Goal: Task Accomplishment & Management: Manage account settings

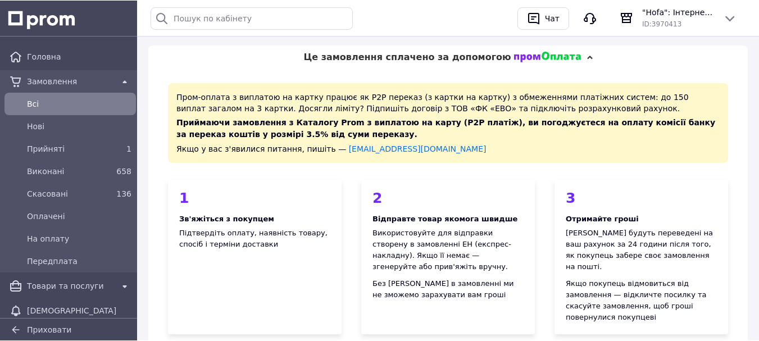
scroll to position [22, 0]
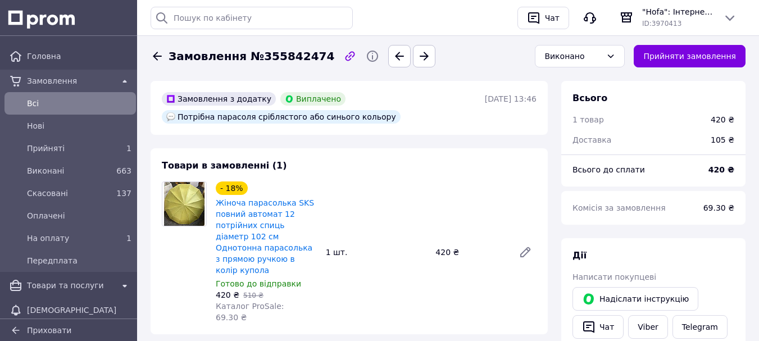
scroll to position [76, 0]
click at [71, 147] on span "Прийняті" at bounding box center [68, 148] width 82 height 11
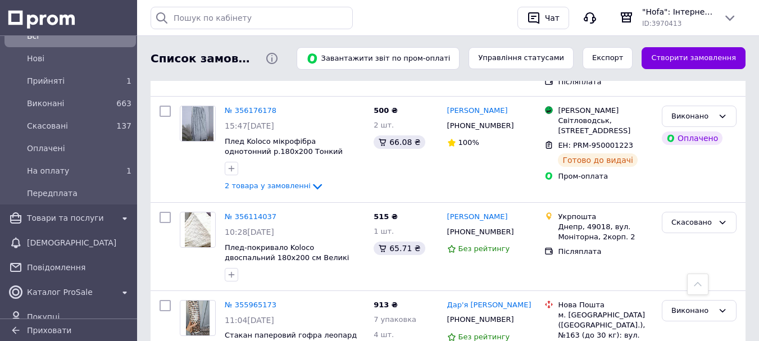
scroll to position [932, 0]
